Goal: Information Seeking & Learning: Learn about a topic

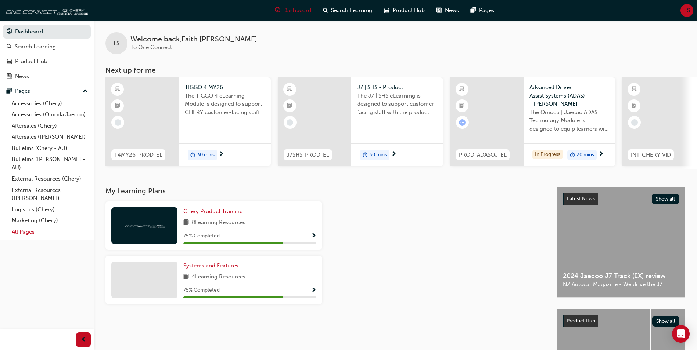
click at [43, 231] on link "All Pages" at bounding box center [50, 232] width 82 height 11
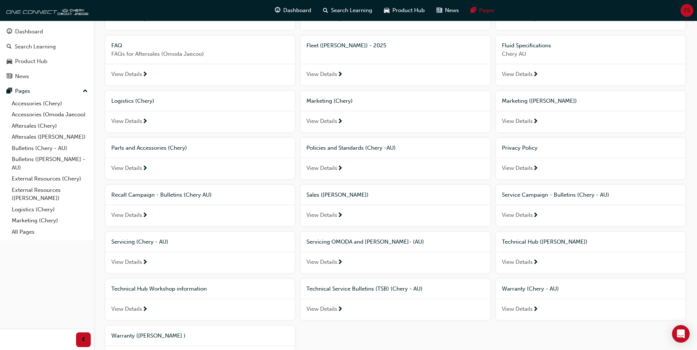
scroll to position [184, 0]
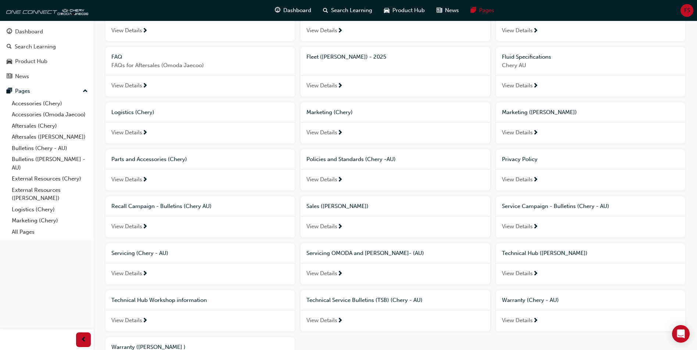
click at [145, 227] on span "next-icon" at bounding box center [145, 227] width 6 height 7
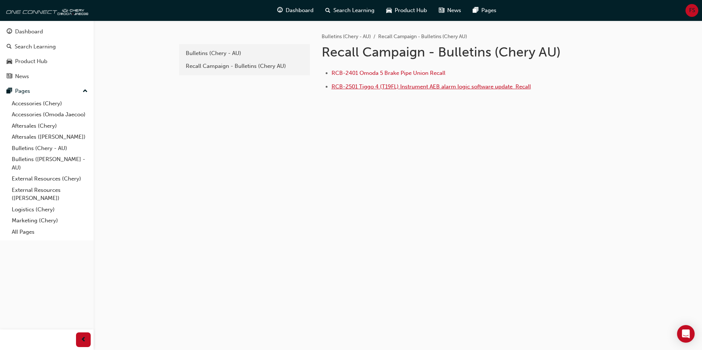
click at [447, 89] on span "RCB-2501 Tiggo 4 (T19FL) Instrument AEB alarm logic software update ﻿ Recall" at bounding box center [431, 86] width 199 height 7
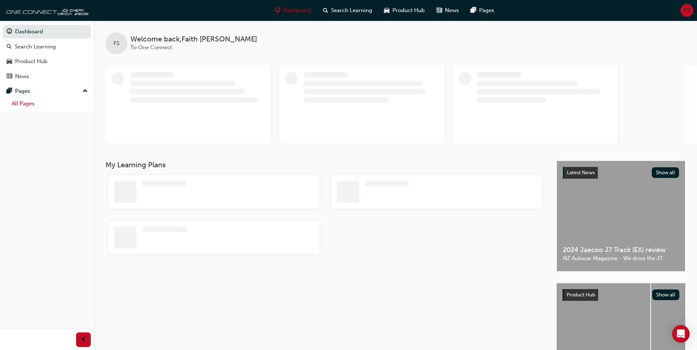
click at [40, 105] on link "All Pages" at bounding box center [50, 103] width 82 height 11
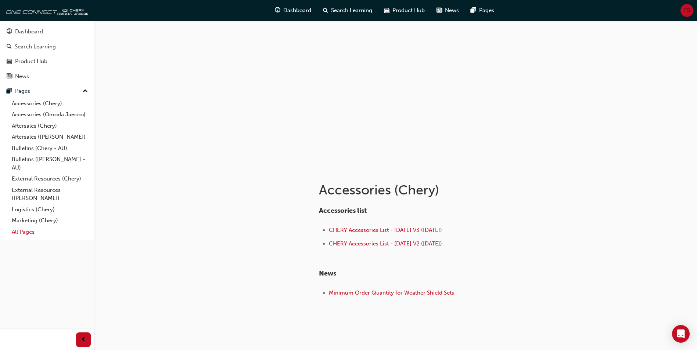
click at [43, 234] on link "All Pages" at bounding box center [50, 232] width 82 height 11
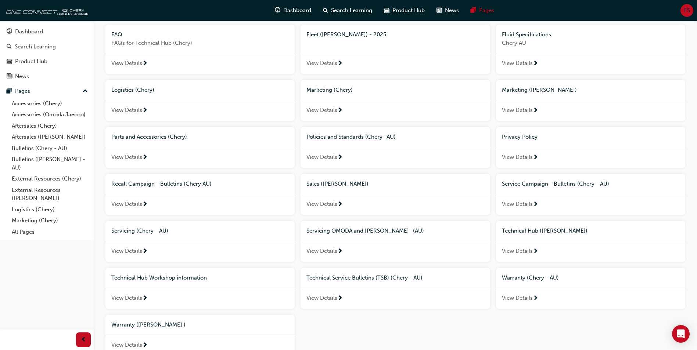
scroll to position [260, 0]
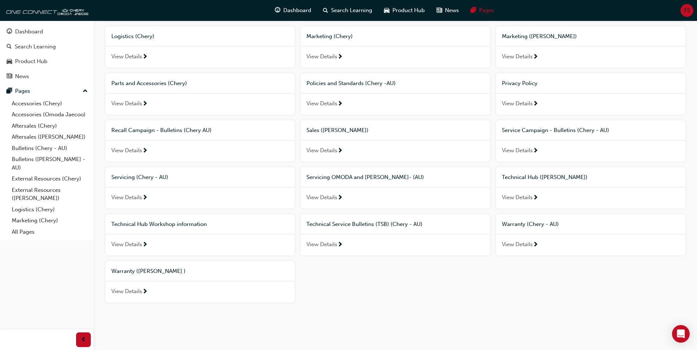
click at [139, 147] on span "View Details" at bounding box center [126, 151] width 31 height 8
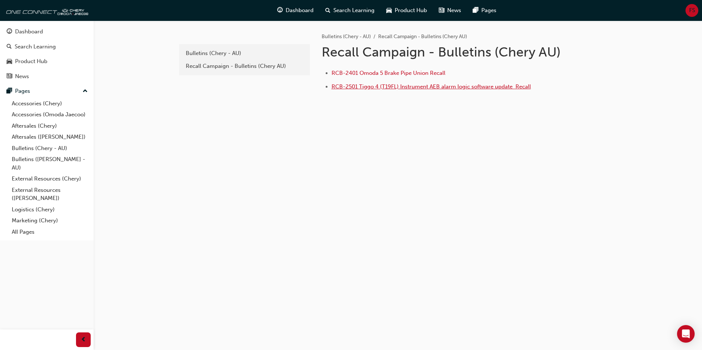
click at [384, 86] on span "RCB-2501 Tiggo 4 (T19FL) Instrument AEB alarm logic software update ﻿ Recall" at bounding box center [431, 86] width 199 height 7
